Goal: Task Accomplishment & Management: Complete application form

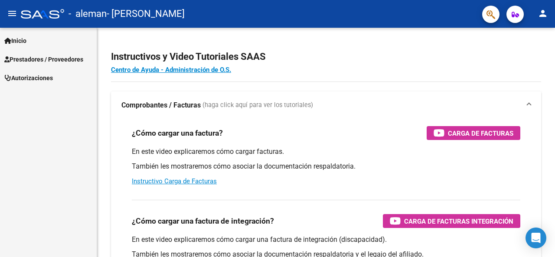
click at [22, 39] on span "Inicio" at bounding box center [15, 41] width 22 height 10
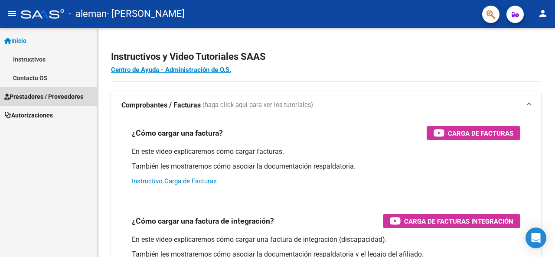
click at [32, 91] on link "Prestadores / Proveedores" at bounding box center [48, 96] width 97 height 19
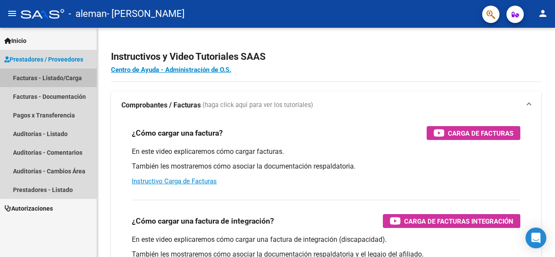
click at [55, 78] on link "Facturas - Listado/Carga" at bounding box center [48, 78] width 97 height 19
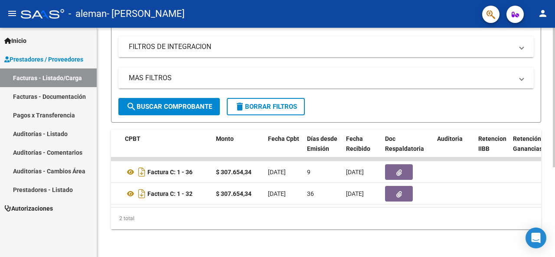
scroll to position [0, 279]
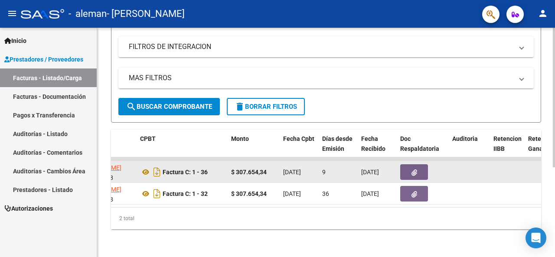
click at [417, 170] on icon "button" at bounding box center [415, 173] width 6 height 7
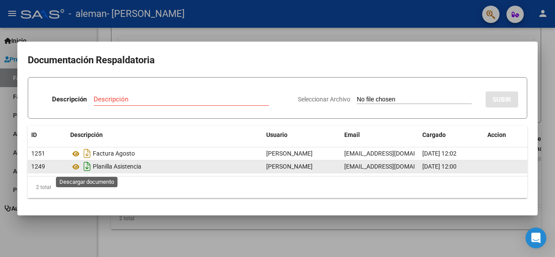
click at [85, 169] on icon "Descargar documento" at bounding box center [87, 167] width 11 height 14
click at [77, 168] on icon at bounding box center [75, 167] width 11 height 10
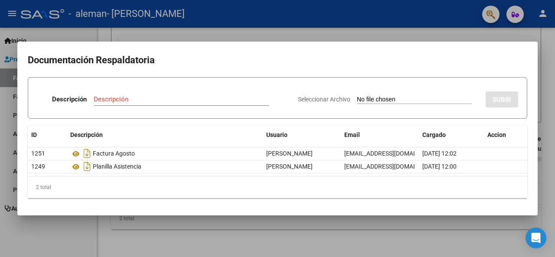
drag, startPoint x: 289, startPoint y: 188, endPoint x: 480, endPoint y: 199, distance: 191.7
click at [480, 200] on mat-dialog-content "Documentación Respaldatoria Descripción Descripción Seleccionar Archivo SUBIR I…" at bounding box center [277, 128] width 521 height 153
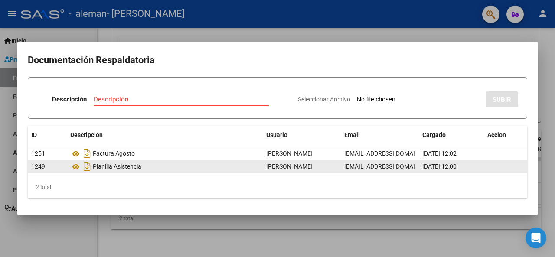
drag, startPoint x: 45, startPoint y: 164, endPoint x: 337, endPoint y: 167, distance: 292.5
click at [313, 167] on span "[PERSON_NAME]" at bounding box center [289, 166] width 46 height 7
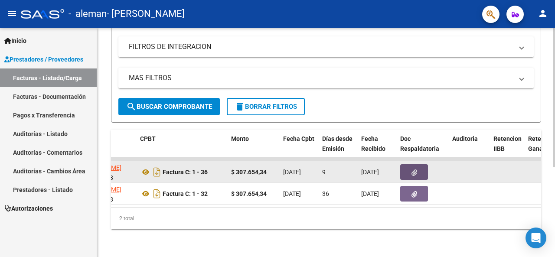
click at [420, 167] on button "button" at bounding box center [415, 172] width 28 height 16
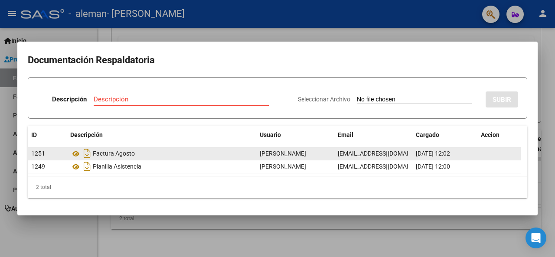
click at [495, 155] on datatable-body-cell at bounding box center [499, 154] width 43 height 13
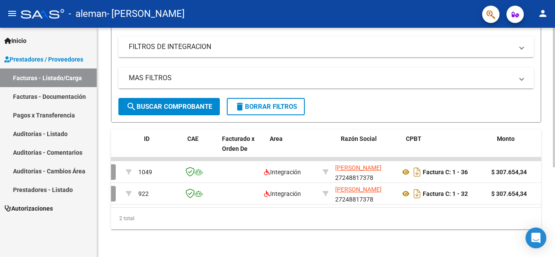
scroll to position [0, 0]
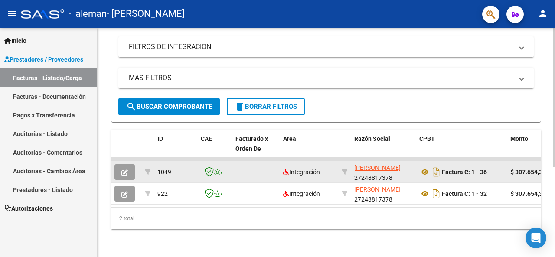
click at [128, 164] on button "button" at bounding box center [125, 172] width 20 height 16
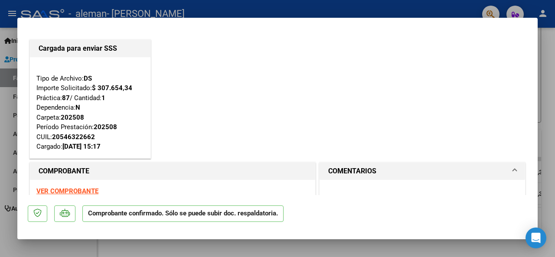
click at [214, 216] on p "Comprobante confirmado. Sólo se puede subir doc. respaldatoria." at bounding box center [182, 214] width 201 height 17
click at [225, 148] on div "Cargada para enviar SSS Tipo de Archivo: DS Importe Solicitado: $ 307.654,34 Pr…" at bounding box center [278, 99] width 500 height 123
type input "$ 0,00"
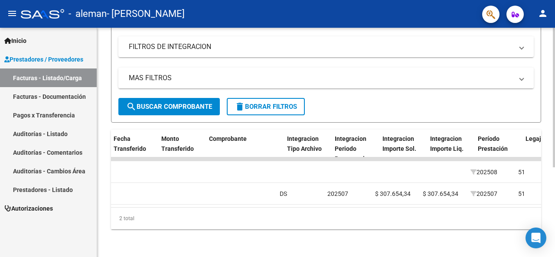
scroll to position [0, 687]
click at [287, 217] on div "2 total" at bounding box center [326, 219] width 430 height 22
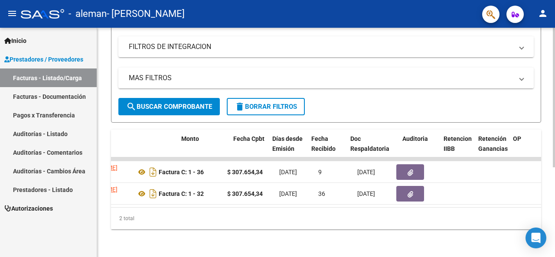
scroll to position [0, 224]
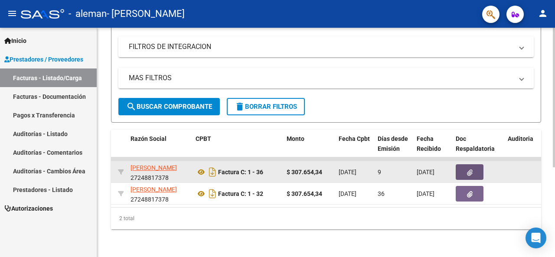
click at [473, 170] on icon "button" at bounding box center [470, 173] width 6 height 7
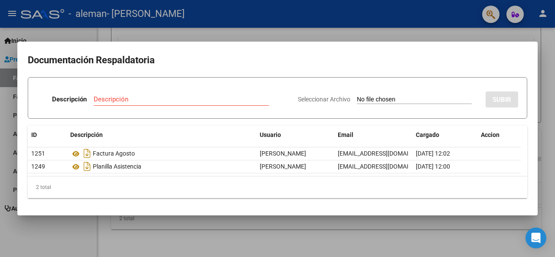
click at [303, 99] on span "Seleccionar Archivo" at bounding box center [324, 99] width 53 height 7
click at [357, 99] on input "Seleccionar Archivo" at bounding box center [414, 100] width 115 height 8
type input "C:\fakepath\PLANILLA ASISTENCIA [PERSON_NAME].pdf"
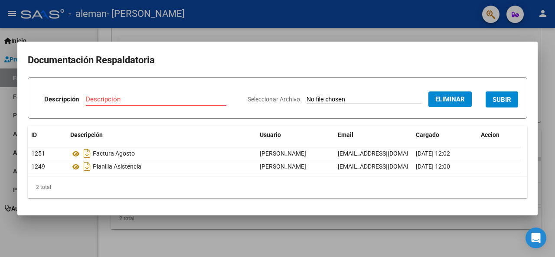
click at [447, 99] on span "Eliminar" at bounding box center [451, 99] width 30 height 8
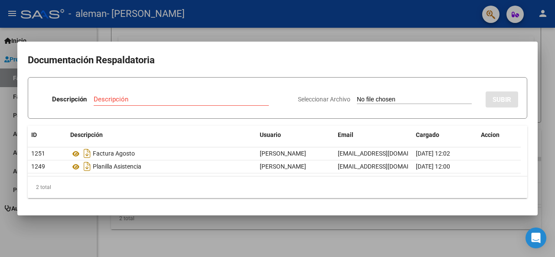
click at [325, 103] on span "Seleccionar Archivo" at bounding box center [324, 99] width 53 height 7
click at [357, 103] on input "Seleccionar Archivo" at bounding box center [414, 100] width 115 height 8
type input "C:\fakepath\PLANILLA ASISTENCIA [PERSON_NAME].pdf"
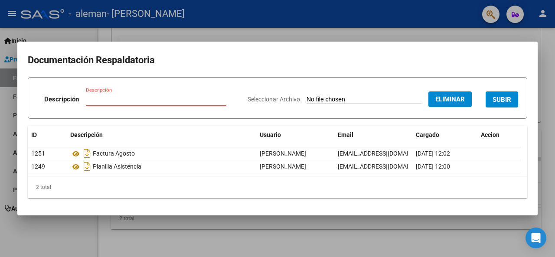
click at [175, 100] on input "Descripción" at bounding box center [156, 99] width 141 height 8
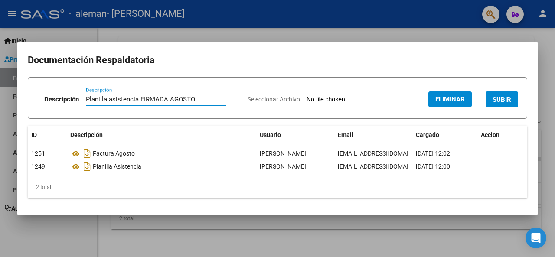
click at [193, 100] on input "Planilla asistencia FIRMADA AGOSTO" at bounding box center [156, 99] width 141 height 8
type input "Planilla asistencia Agosto FIRMADA"
click at [506, 98] on span "SUBIR" at bounding box center [502, 100] width 19 height 8
